Goal: Information Seeking & Learning: Learn about a topic

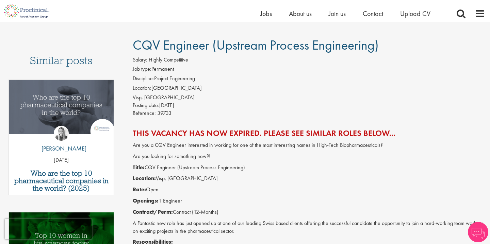
click at [196, 129] on h2 "This vacancy has now expired. Please see similar roles below..." at bounding box center [309, 133] width 352 height 9
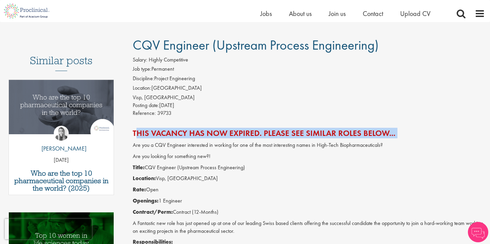
click at [207, 130] on h2 "This vacancy has now expired. Please see similar roles below..." at bounding box center [309, 133] width 352 height 9
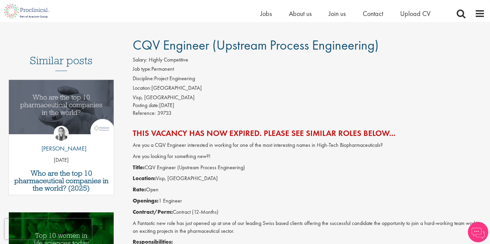
click at [207, 130] on h2 "This vacancy has now expired. Please see similar roles below..." at bounding box center [309, 133] width 352 height 9
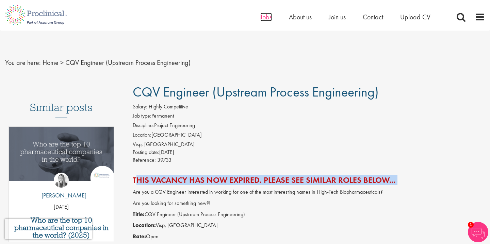
click at [267, 18] on span "Jobs" at bounding box center [266, 17] width 12 height 9
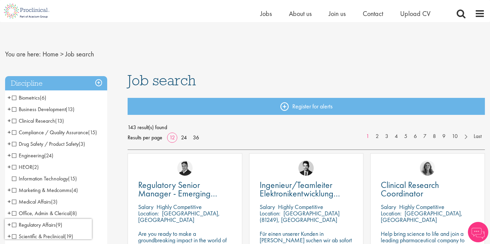
scroll to position [23, 0]
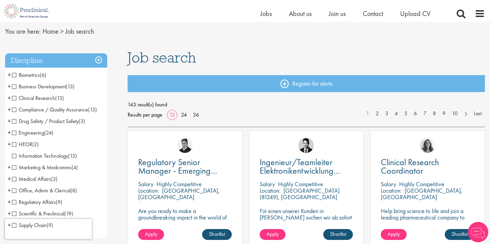
click at [25, 132] on span "Engineering" at bounding box center [28, 132] width 32 height 7
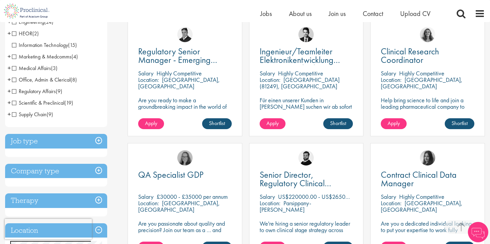
scroll to position [134, 0]
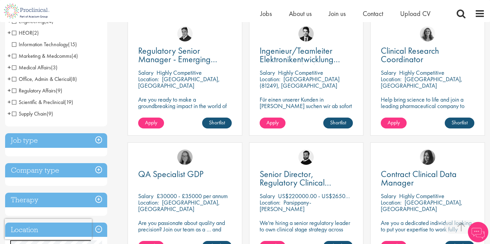
click at [37, 142] on h3 "Job type" at bounding box center [56, 140] width 102 height 15
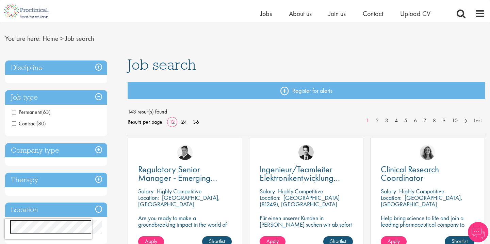
scroll to position [6, 0]
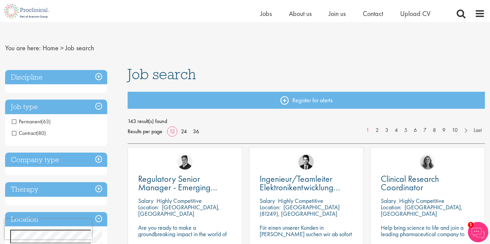
click at [40, 105] on h3 "Job type" at bounding box center [56, 107] width 102 height 15
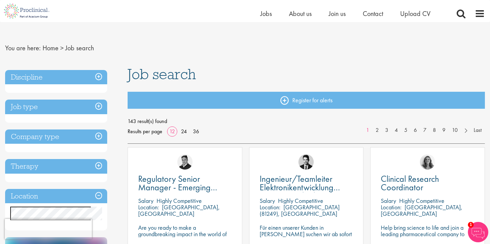
click at [40, 105] on h3 "Job type" at bounding box center [56, 107] width 102 height 15
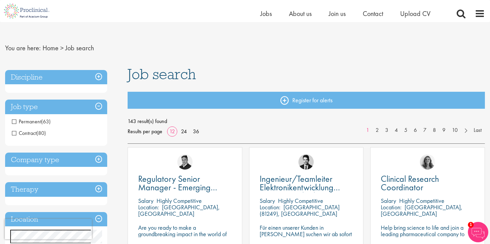
click at [40, 105] on h3 "Job type" at bounding box center [56, 107] width 102 height 15
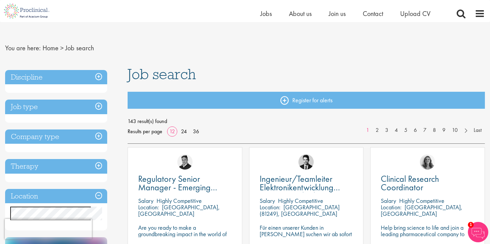
click at [39, 78] on h3 "Discipline" at bounding box center [56, 77] width 102 height 15
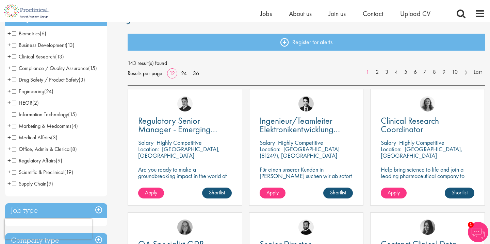
scroll to position [65, 0]
click at [16, 92] on span "Engineering" at bounding box center [28, 90] width 32 height 7
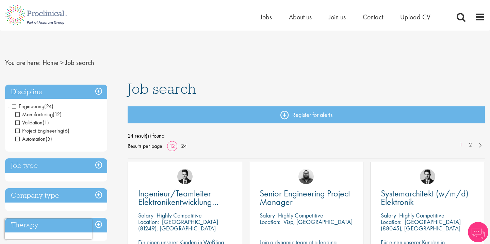
scroll to position [35, 0]
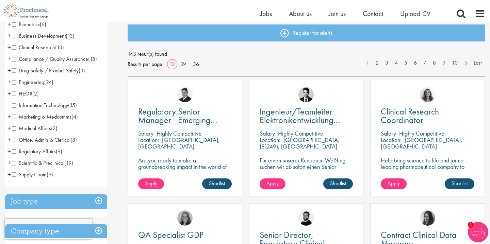
scroll to position [78, 0]
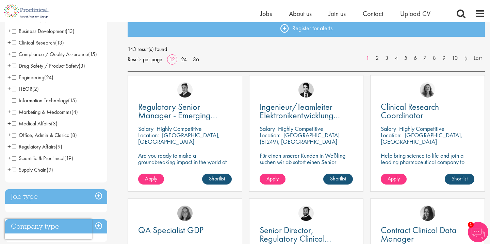
click at [238, 8] on div "Home Jobs About us Join us Contact Upload CV" at bounding box center [242, 11] width 485 height 22
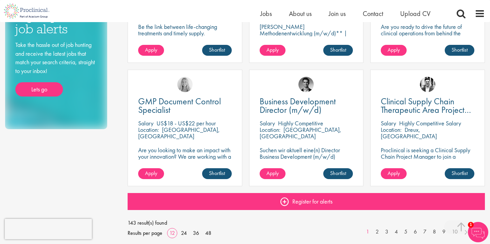
scroll to position [473, 0]
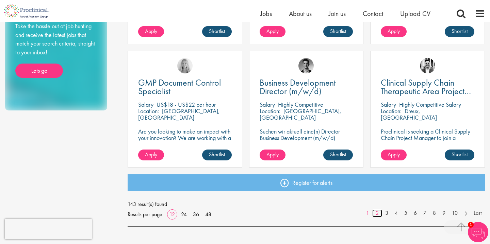
click at [376, 212] on link "2" at bounding box center [377, 214] width 10 height 8
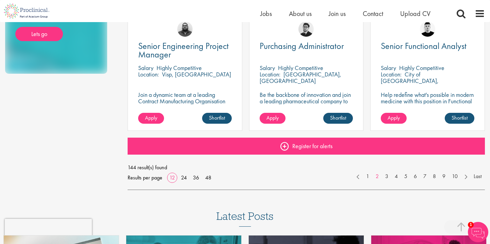
scroll to position [503, 0]
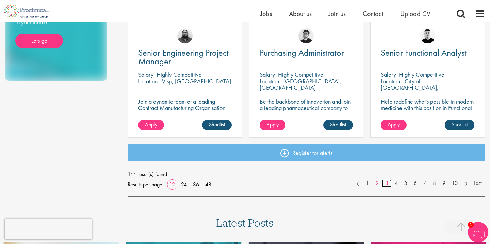
click at [384, 182] on link "3" at bounding box center [387, 184] width 10 height 8
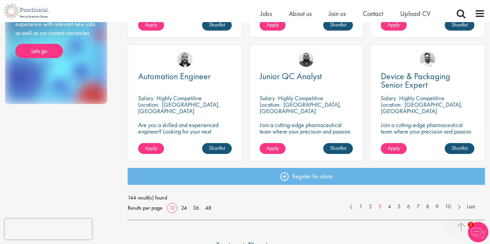
scroll to position [482, 0]
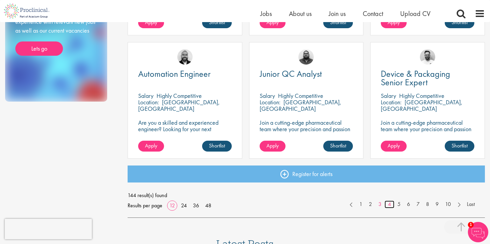
click at [389, 206] on link "4" at bounding box center [390, 205] width 10 height 8
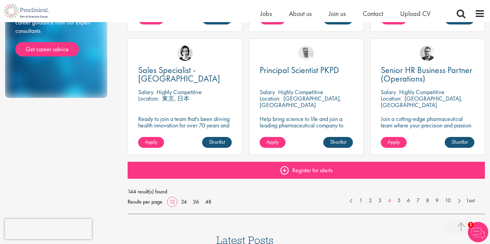
scroll to position [490, 0]
